Goal: Task Accomplishment & Management: Use online tool/utility

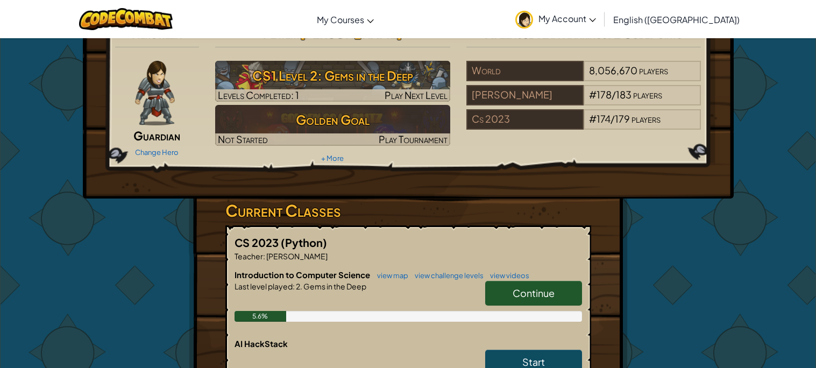
scroll to position [23, 0]
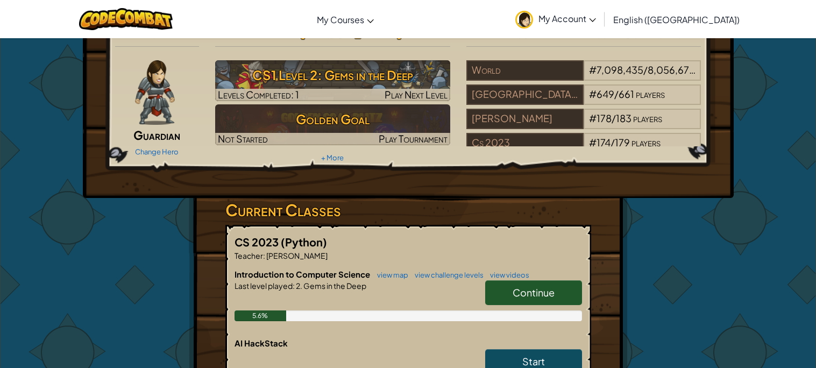
click at [516, 296] on span "Continue" at bounding box center [533, 292] width 42 height 12
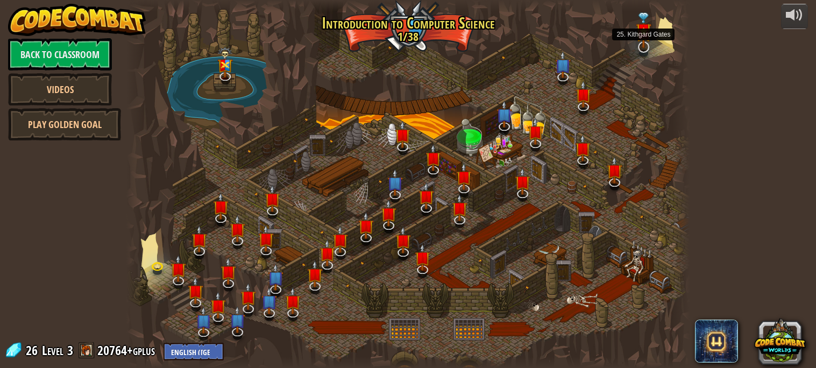
click at [644, 41] on img at bounding box center [643, 29] width 16 height 35
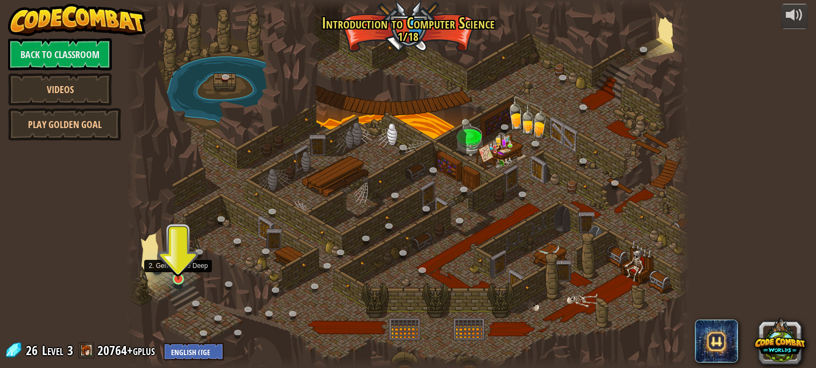
click at [175, 267] on img at bounding box center [178, 263] width 13 height 31
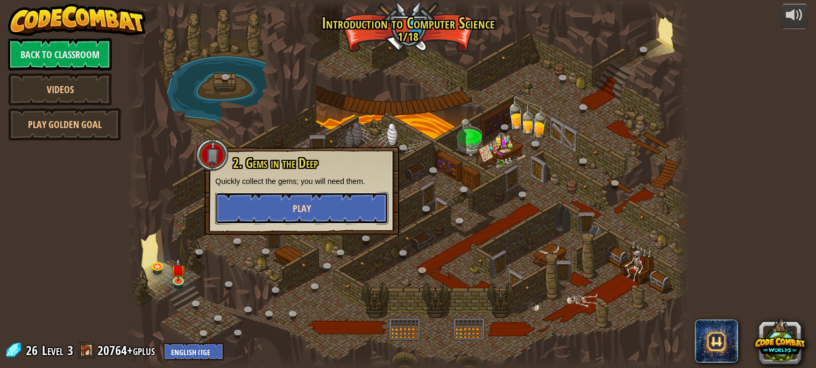
click at [279, 203] on button "Play" at bounding box center [301, 208] width 173 height 32
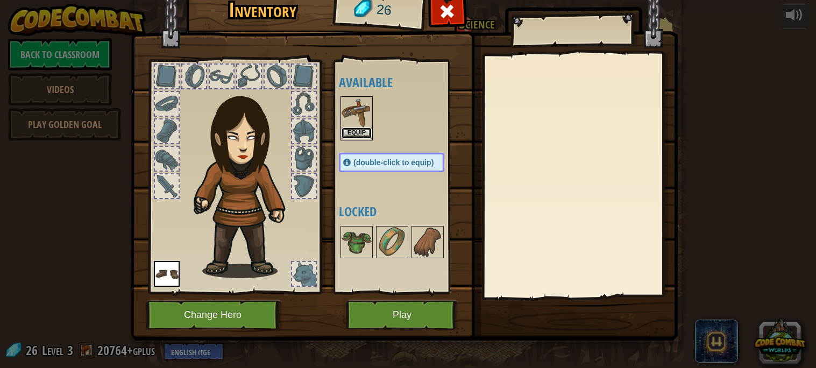
click at [359, 134] on button "Equip" at bounding box center [356, 132] width 30 height 11
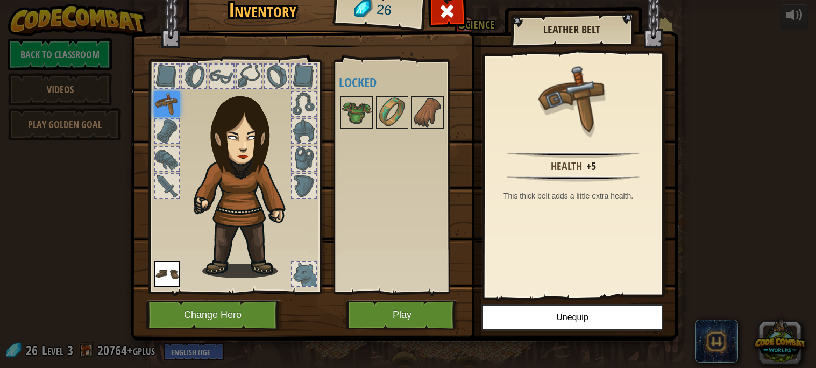
click at [166, 117] on img at bounding box center [239, 166] width 163 height 221
click at [165, 107] on img at bounding box center [167, 104] width 26 height 26
click at [166, 107] on img at bounding box center [167, 104] width 26 height 26
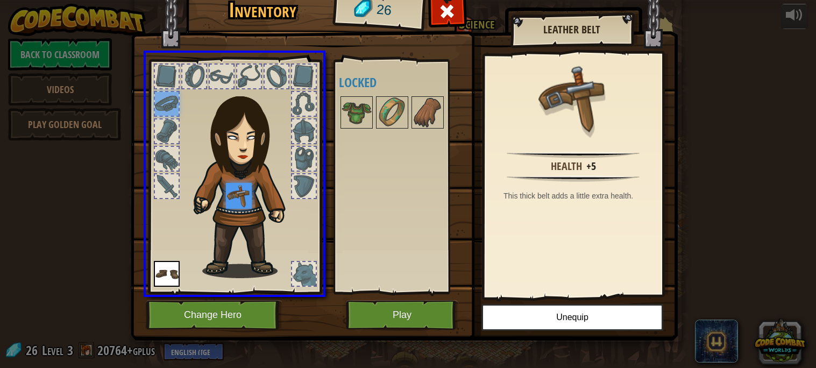
drag, startPoint x: 166, startPoint y: 107, endPoint x: 245, endPoint y: 202, distance: 123.3
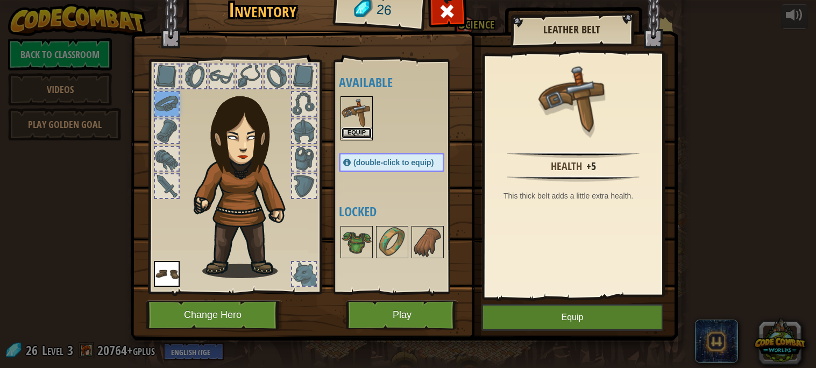
click at [361, 128] on button "Equip" at bounding box center [356, 132] width 30 height 11
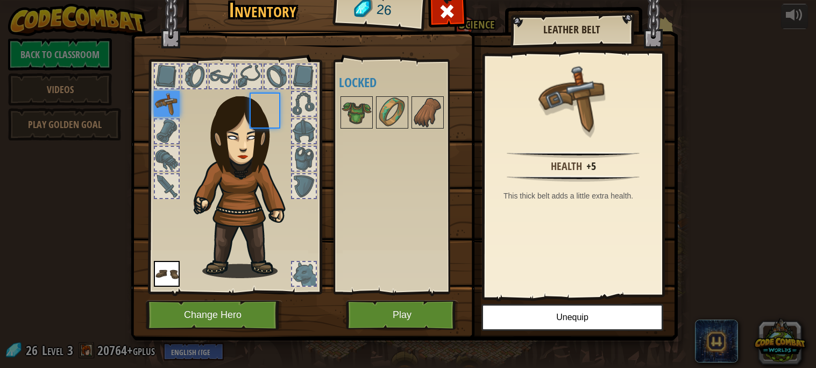
click at [361, 1] on body "powered by Back to Classroom Videos Play Golden Goal 25. Kithgard Gates (Locked…" at bounding box center [408, 0] width 816 height 1
click at [164, 98] on img at bounding box center [167, 104] width 26 height 26
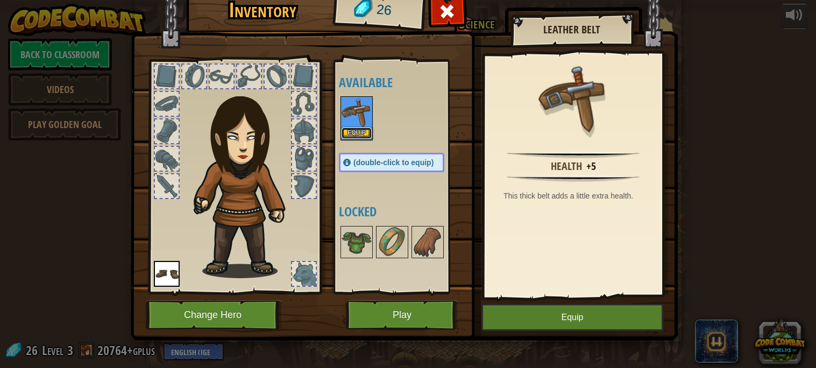
click at [363, 133] on button "Equip" at bounding box center [356, 132] width 30 height 11
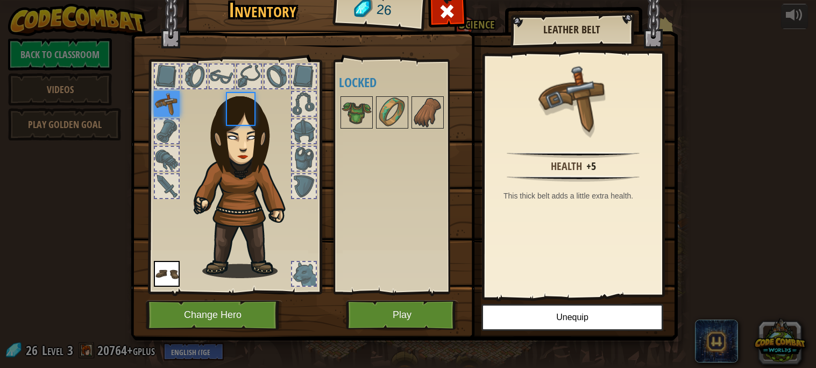
click at [363, 1] on body "powered by Back to Classroom Videos Play Golden Goal 25. Kithgard Gates (Locked…" at bounding box center [408, 0] width 816 height 1
click at [249, 325] on button "Change Hero" at bounding box center [214, 315] width 137 height 30
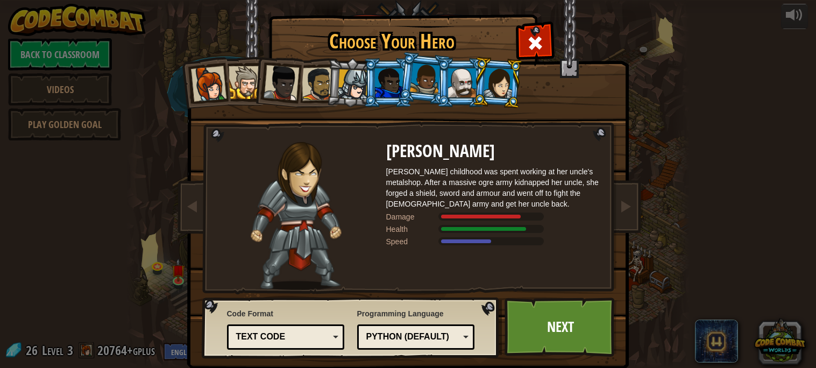
click at [313, 332] on div "Text code" at bounding box center [282, 337] width 93 height 12
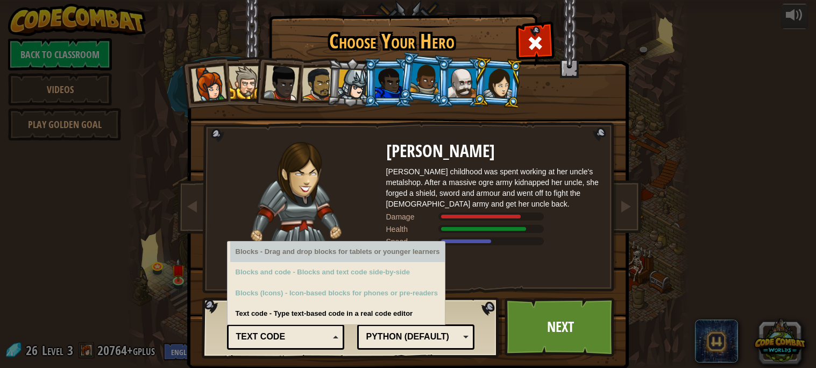
click at [368, 177] on div at bounding box center [296, 216] width 180 height 148
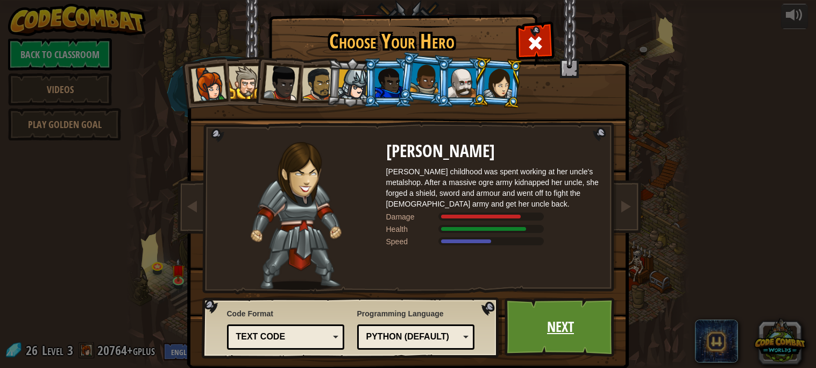
click at [534, 350] on link "Next" at bounding box center [560, 326] width 112 height 59
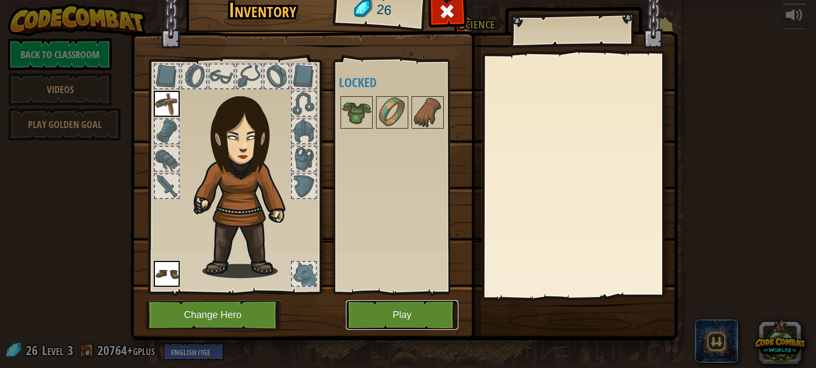
click at [424, 311] on button "Play" at bounding box center [402, 315] width 112 height 30
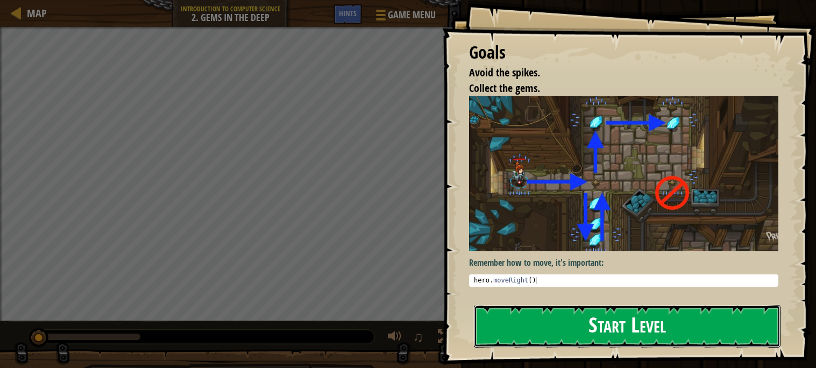
click at [503, 337] on button "Start Level" at bounding box center [627, 326] width 306 height 42
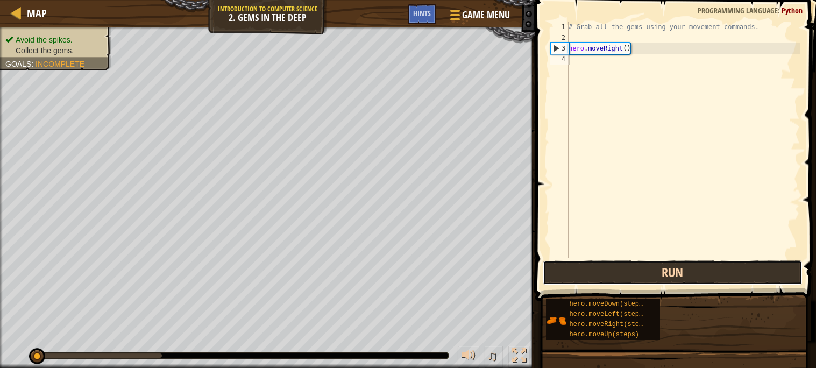
click at [584, 271] on button "Run" at bounding box center [672, 272] width 260 height 25
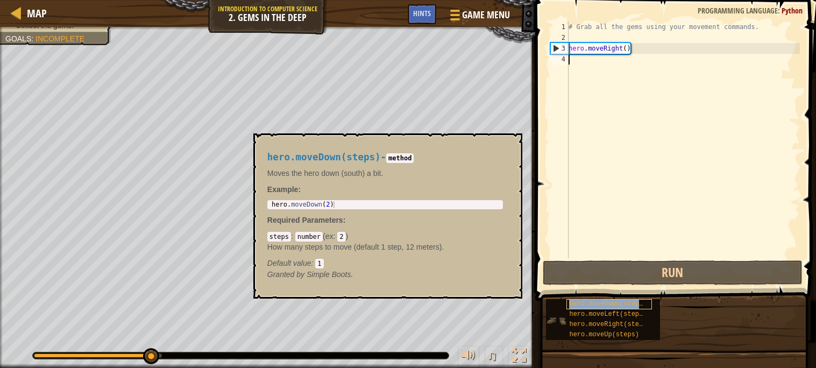
click at [622, 304] on span "hero.moveDown(steps)" at bounding box center [607, 304] width 77 height 8
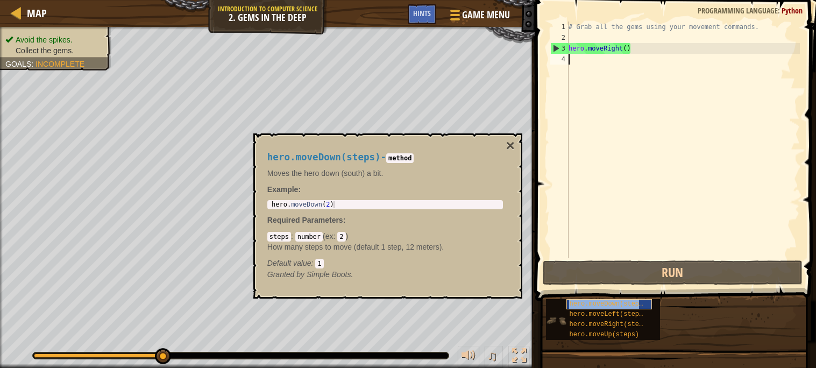
click at [620, 304] on span "hero.moveDown(steps)" at bounding box center [607, 304] width 77 height 8
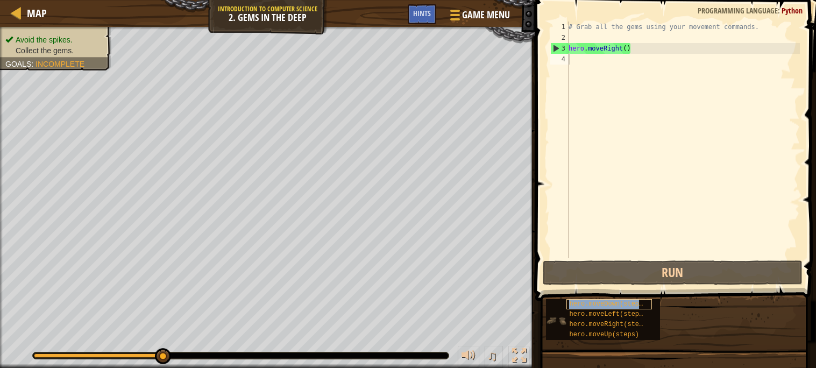
click at [620, 304] on span "hero.moveDown(steps)" at bounding box center [607, 304] width 77 height 8
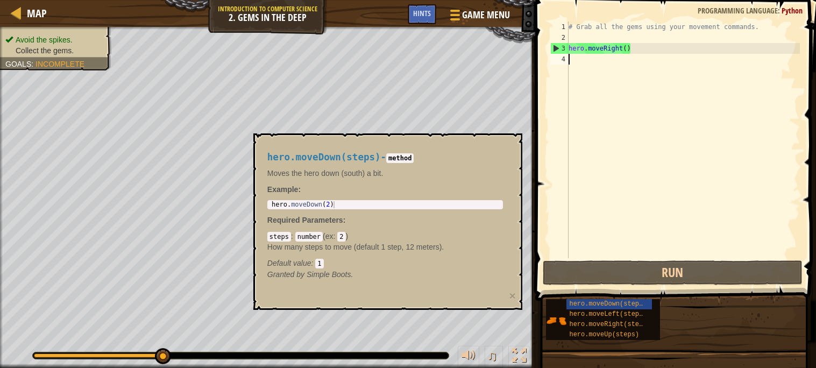
click at [607, 56] on div "# Grab all the gems using your movement commands. hero . moveRight ( )" at bounding box center [682, 151] width 233 height 258
paste textarea "scale_recipe()"
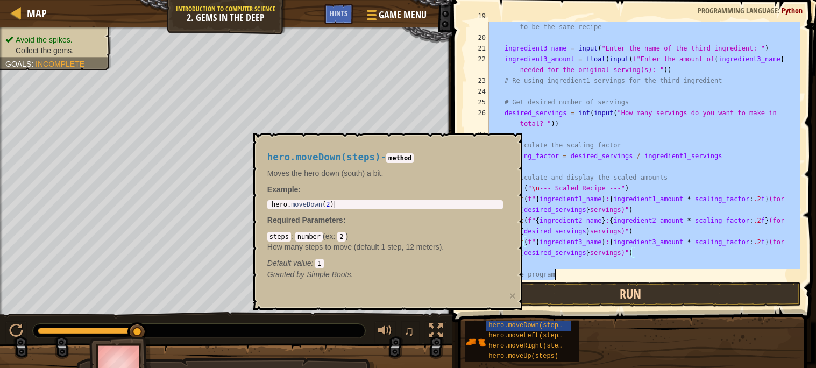
scroll to position [279, 0]
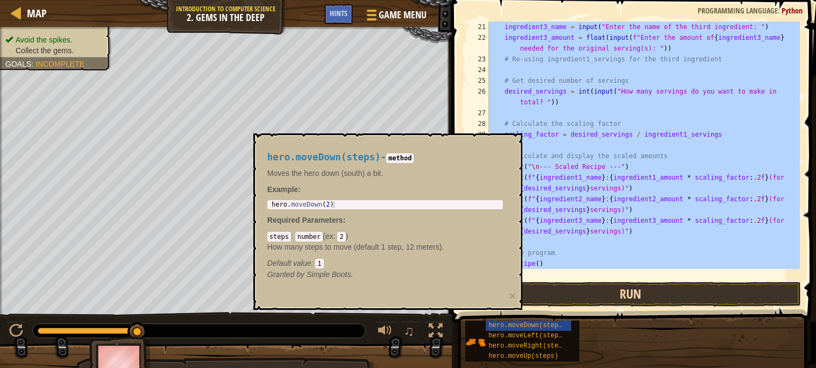
drag, startPoint x: 505, startPoint y: 58, endPoint x: 662, endPoint y: 297, distance: 286.2
click at [662, 297] on div "scale_recipe() 21 22 23 24 25 26 27 28 29 30 31 32 33 34 35 36 37 38 39 ingredi…" at bounding box center [631, 182] width 367 height 354
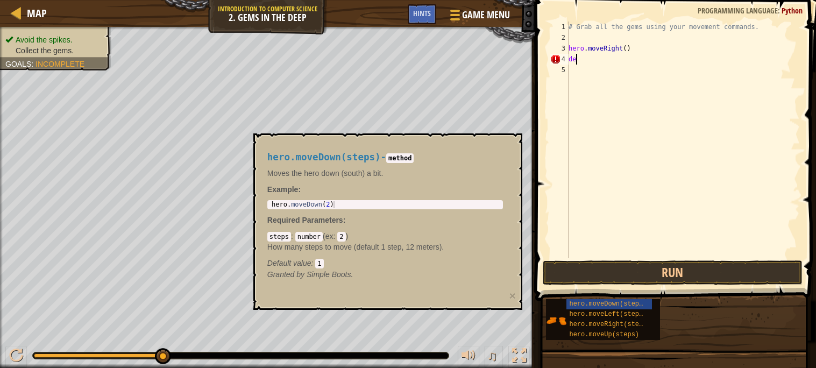
type textarea "d"
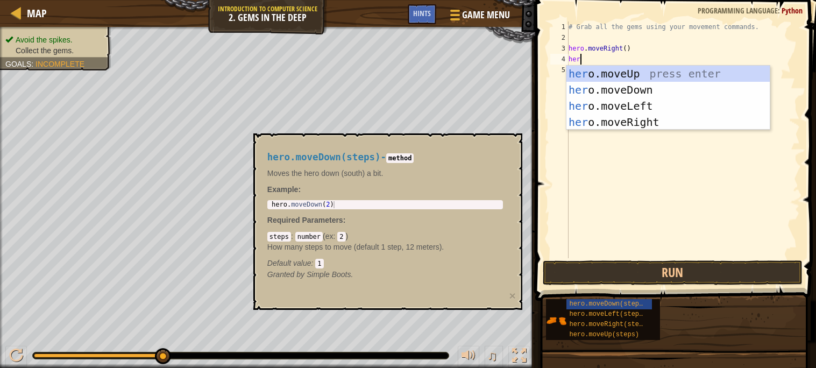
scroll to position [4, 1]
type textarea "hero"
click at [633, 85] on div "hero .moveUp press enter hero .moveDown press enter hero .moveLeft press enter …" at bounding box center [667, 114] width 203 height 97
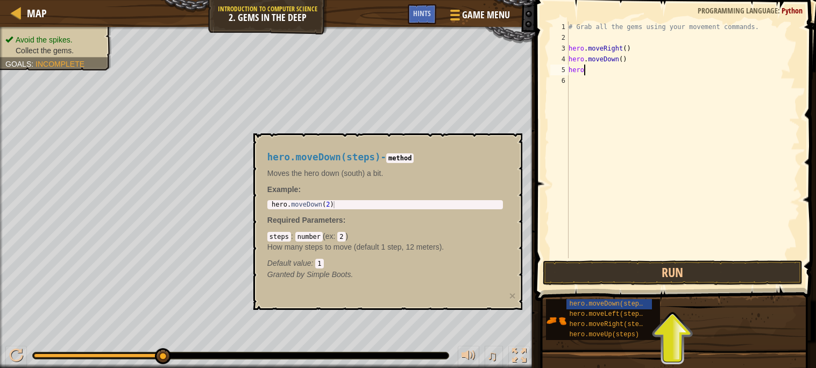
type textarea "hero."
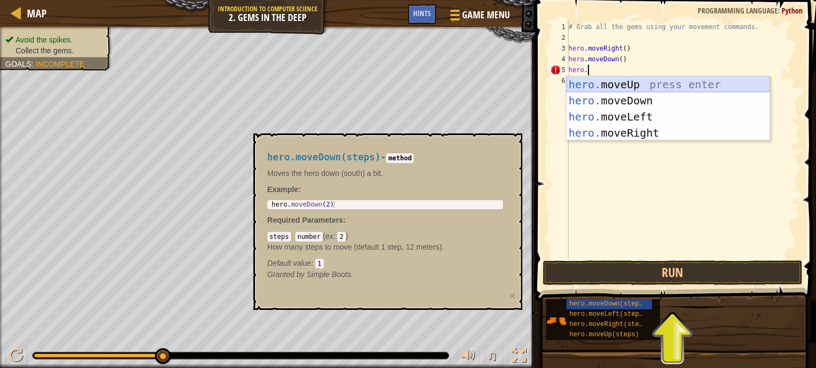
click at [632, 83] on div "hero. moveUp press enter hero. moveDown press enter hero. moveLeft press enter …" at bounding box center [667, 124] width 203 height 97
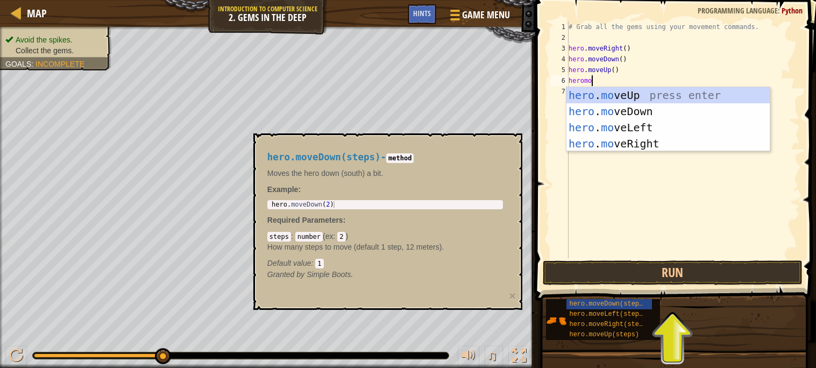
scroll to position [4, 2]
type textarea "heromove"
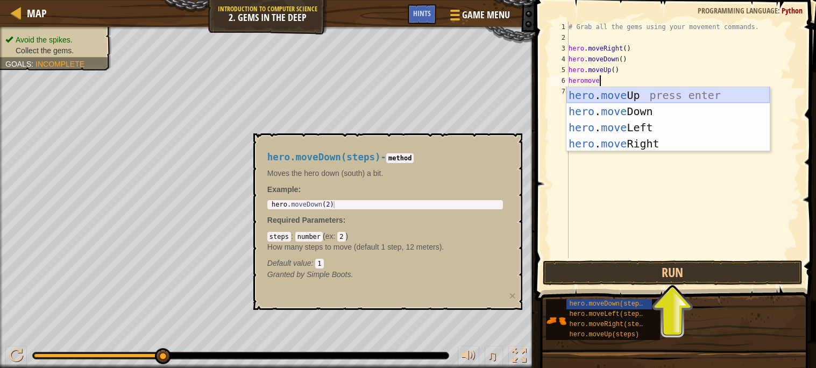
click at [655, 95] on div "hero . move Up press enter hero . move Down press enter hero . move Left press …" at bounding box center [667, 135] width 203 height 97
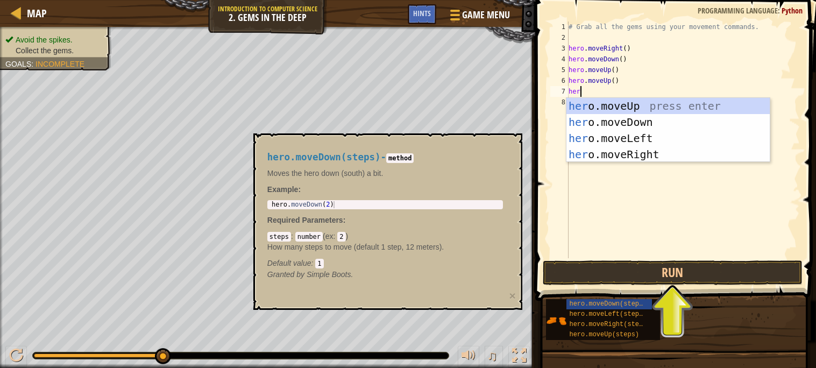
scroll to position [4, 1]
type textarea "hero."
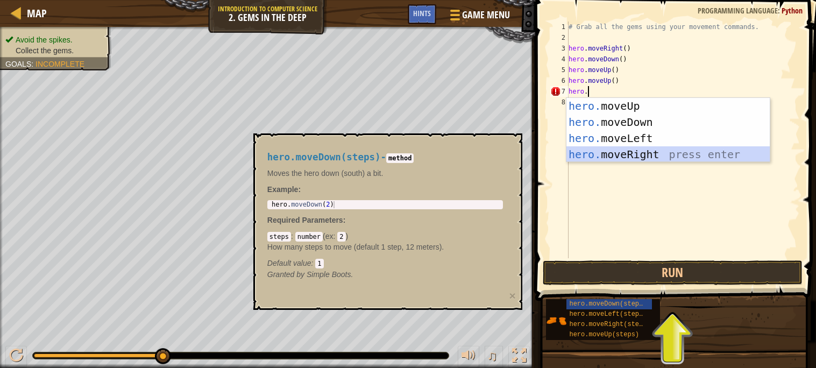
click at [659, 148] on div "hero. moveUp press enter hero. moveDown press enter hero. moveLeft press enter …" at bounding box center [667, 146] width 203 height 97
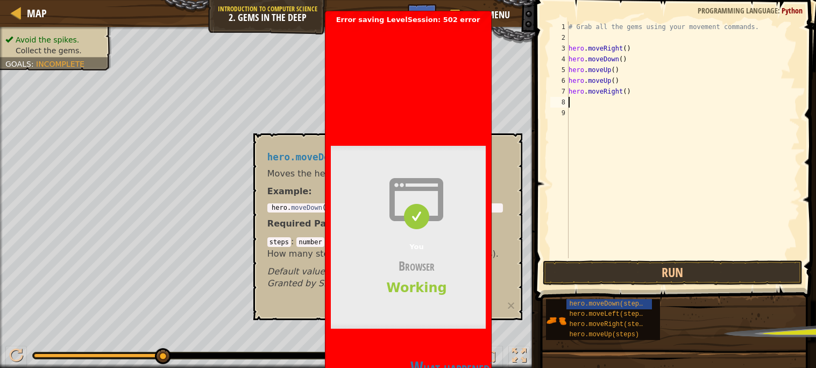
click at [510, 149] on div "hero.moveDown(steps) - method Moves the hero down (south) a bit. Example : 1 he…" at bounding box center [385, 221] width 251 height 158
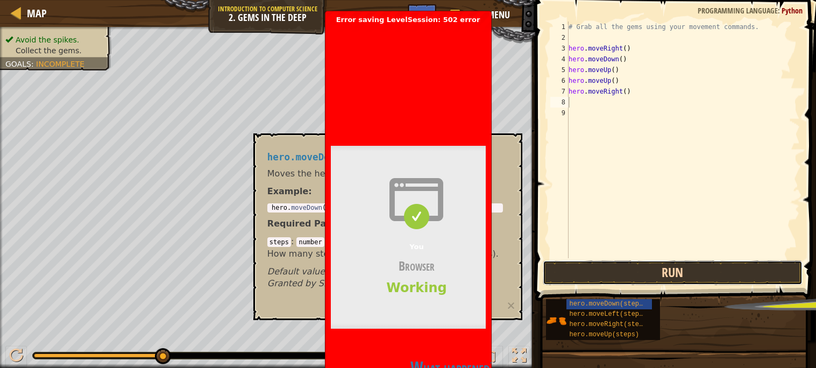
click at [627, 263] on button "Run" at bounding box center [672, 272] width 260 height 25
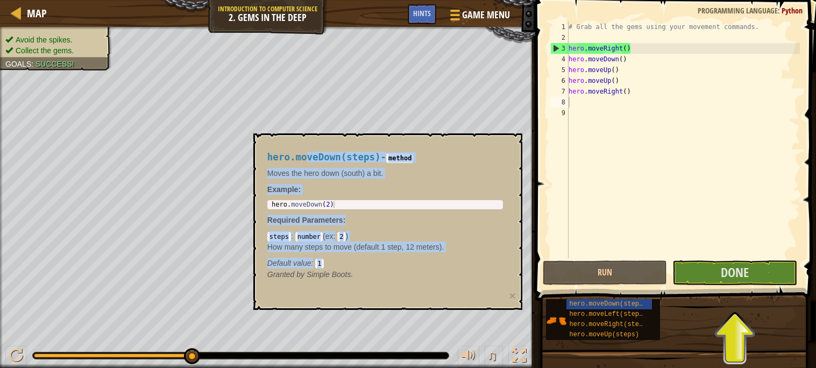
drag, startPoint x: 306, startPoint y: 152, endPoint x: 461, endPoint y: 266, distance: 191.9
click at [461, 266] on div "hero.moveDown(steps) - method Moves the hero down (south) a bit. Example : 1 he…" at bounding box center [385, 216] width 251 height 148
click at [461, 266] on div "Default value : 1" at bounding box center [384, 263] width 235 height 11
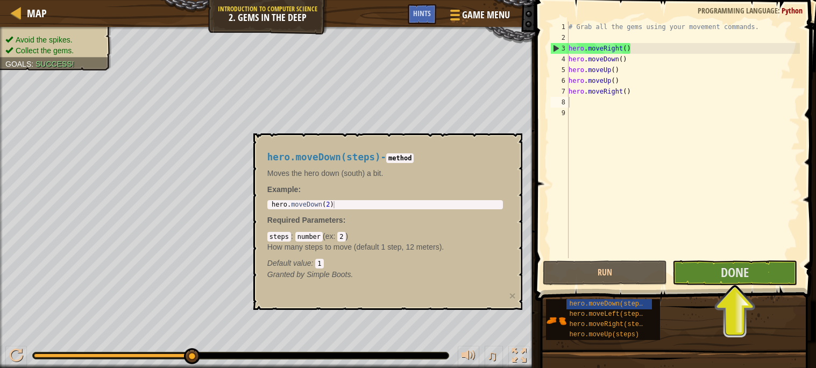
type textarea "hero.moveRight()"
click at [639, 91] on div "# Grab all the gems using your movement commands. hero . moveRight ( ) hero . m…" at bounding box center [682, 151] width 233 height 258
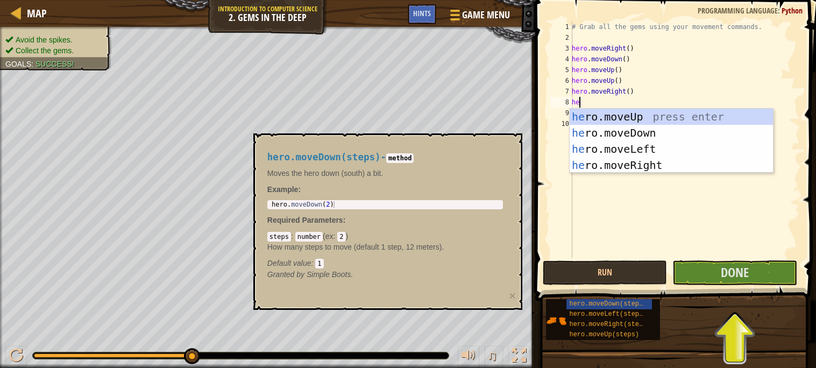
scroll to position [4, 1]
type textarea "hero"
click at [634, 165] on div "hero .moveUp press enter hero .moveDown press enter hero .moveLeft press enter …" at bounding box center [670, 157] width 203 height 97
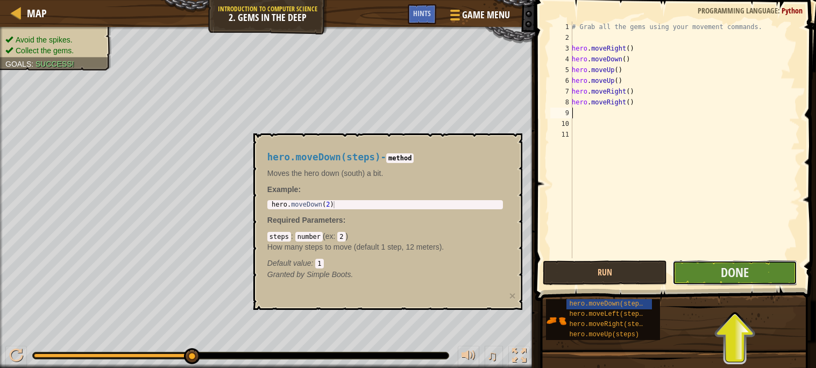
click at [699, 274] on button "Done" at bounding box center [734, 272] width 125 height 25
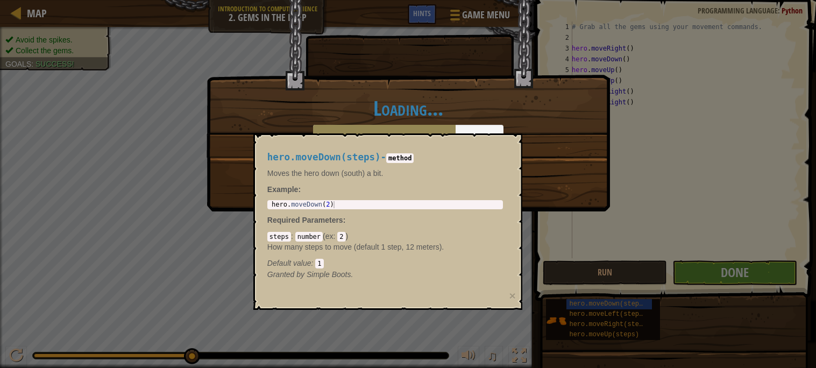
click at [345, 238] on code "2" at bounding box center [341, 237] width 8 height 10
drag, startPoint x: 341, startPoint y: 236, endPoint x: 346, endPoint y: 237, distance: 5.4
click at [346, 237] on div "steps : number ( ex : 2 ) How many steps to move (default 1 step, 12 meters). D…" at bounding box center [384, 250] width 235 height 38
click at [404, 158] on code "method" at bounding box center [399, 158] width 27 height 10
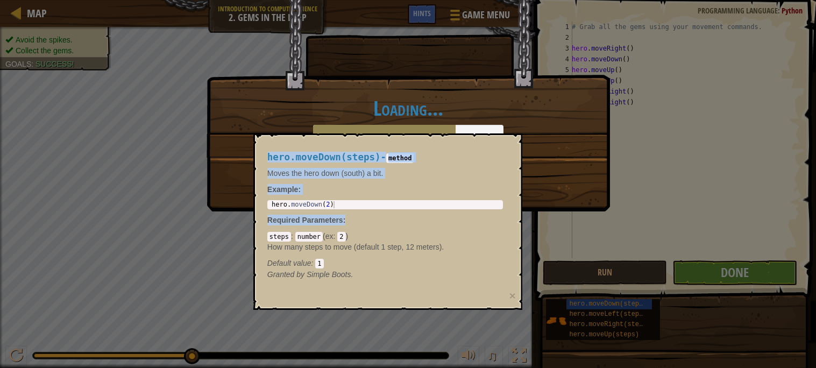
drag, startPoint x: 381, startPoint y: 213, endPoint x: 534, endPoint y: 204, distance: 154.0
click at [534, 1] on body "Map Introduction to Computer Science 2. Gems in the Deep Game Menu Done Hints 1…" at bounding box center [408, 0] width 816 height 1
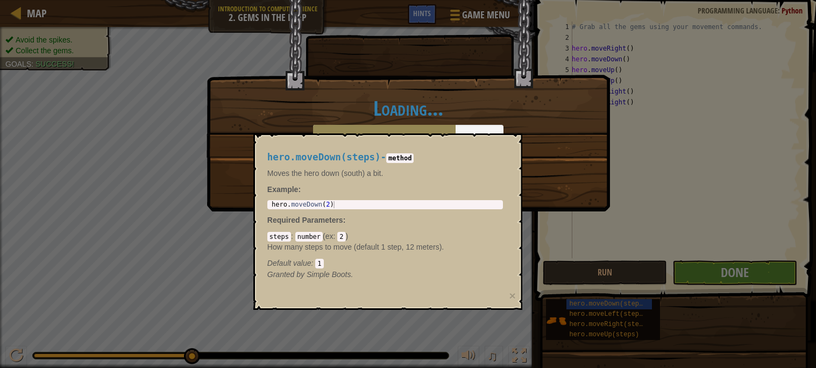
click at [530, 201] on div "Loading..." at bounding box center [407, 105] width 403 height 211
